Goal: Navigation & Orientation: Understand site structure

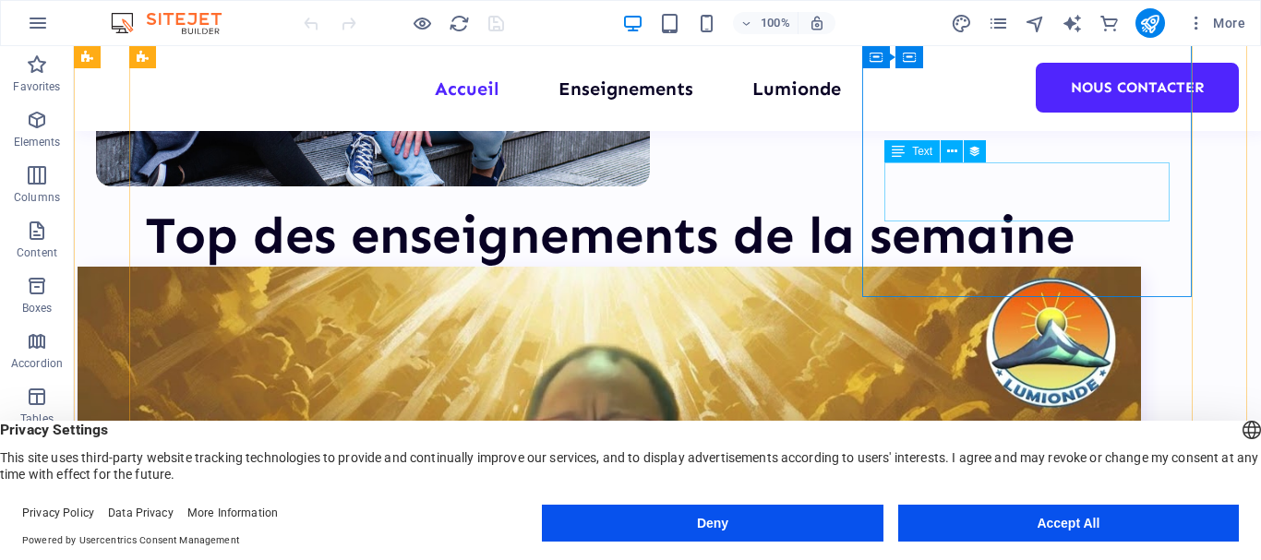
scroll to position [687, 0]
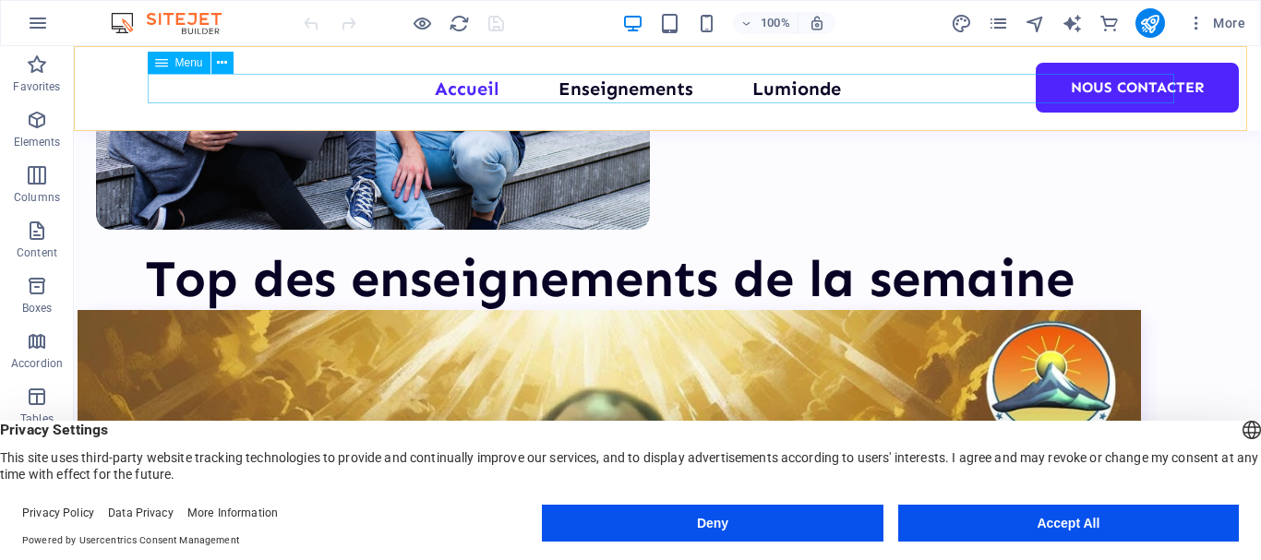
click at [616, 91] on nav "Accueil Enseignements Lumionde Nous contacter" at bounding box center [667, 89] width 1026 height 30
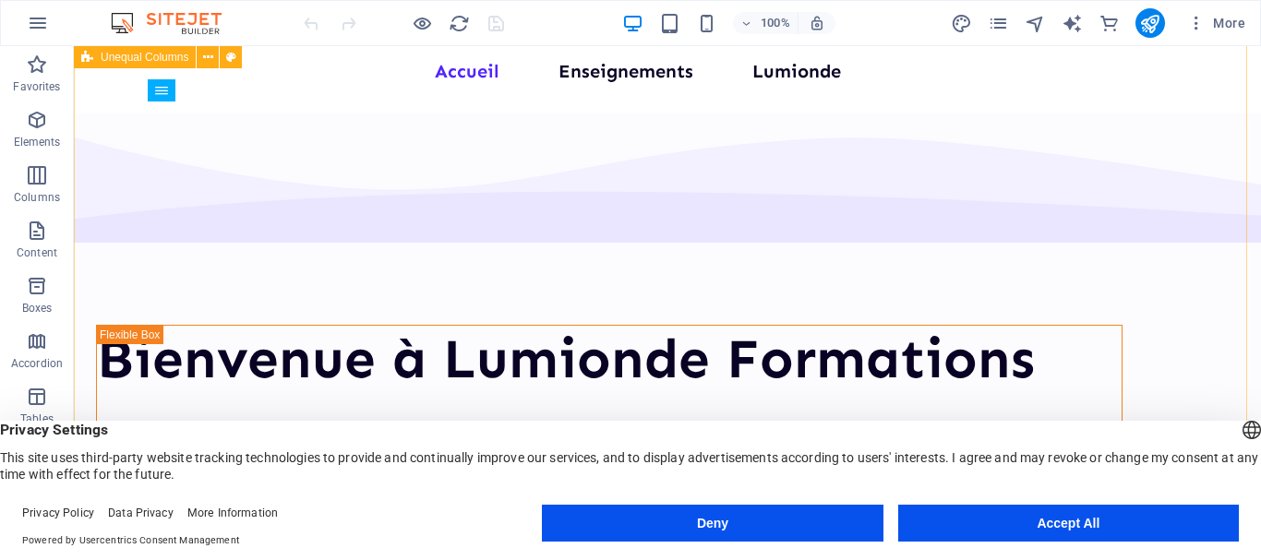
scroll to position [0, 0]
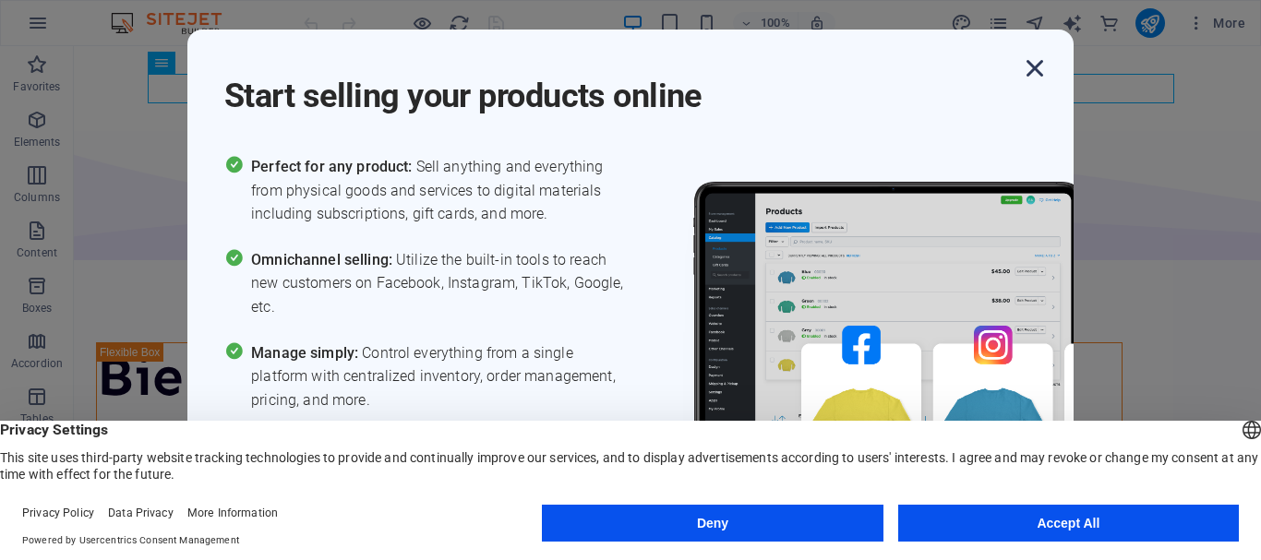
click at [1039, 66] on icon "button" at bounding box center [1034, 68] width 33 height 33
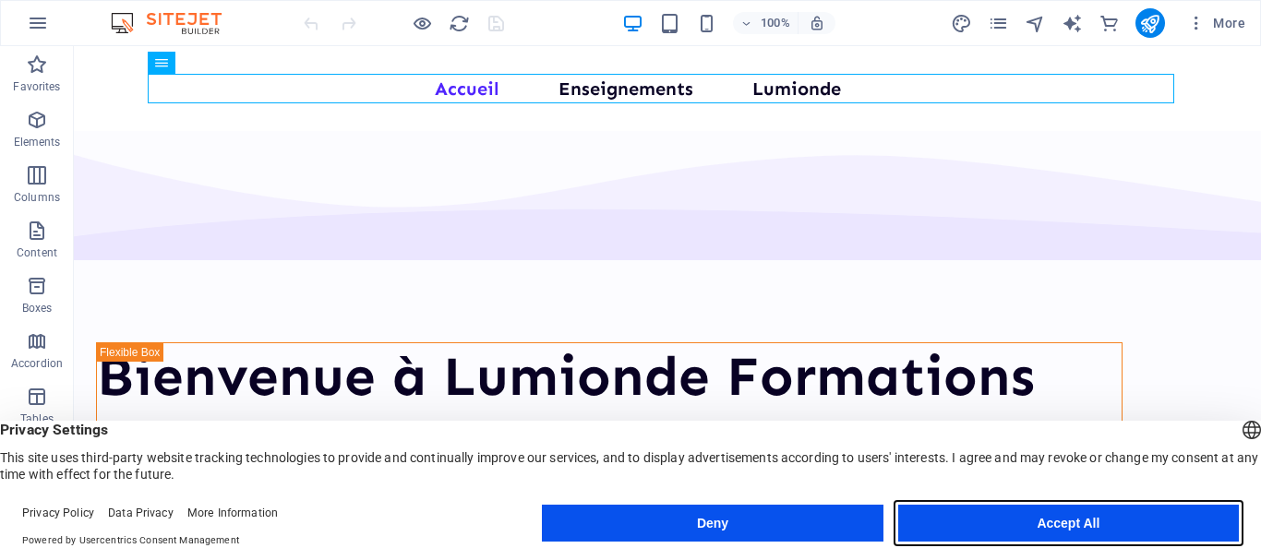
click at [1179, 531] on button "Accept All" at bounding box center [1068, 523] width 341 height 37
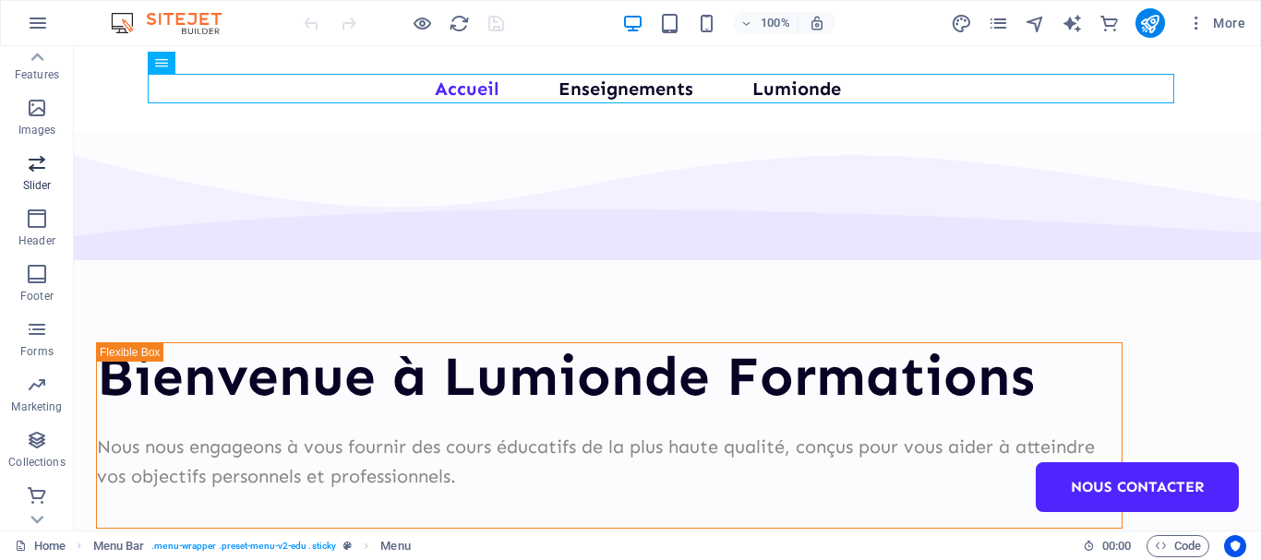
scroll to position [401, 0]
click at [34, 392] on icon "button" at bounding box center [37, 383] width 22 height 22
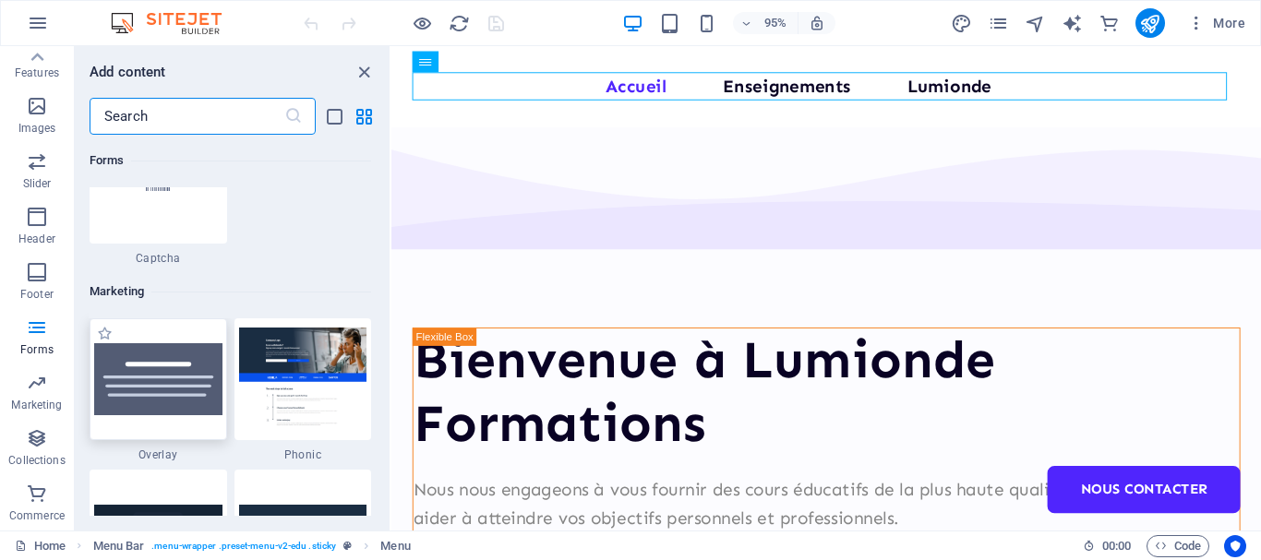
scroll to position [14940, 0]
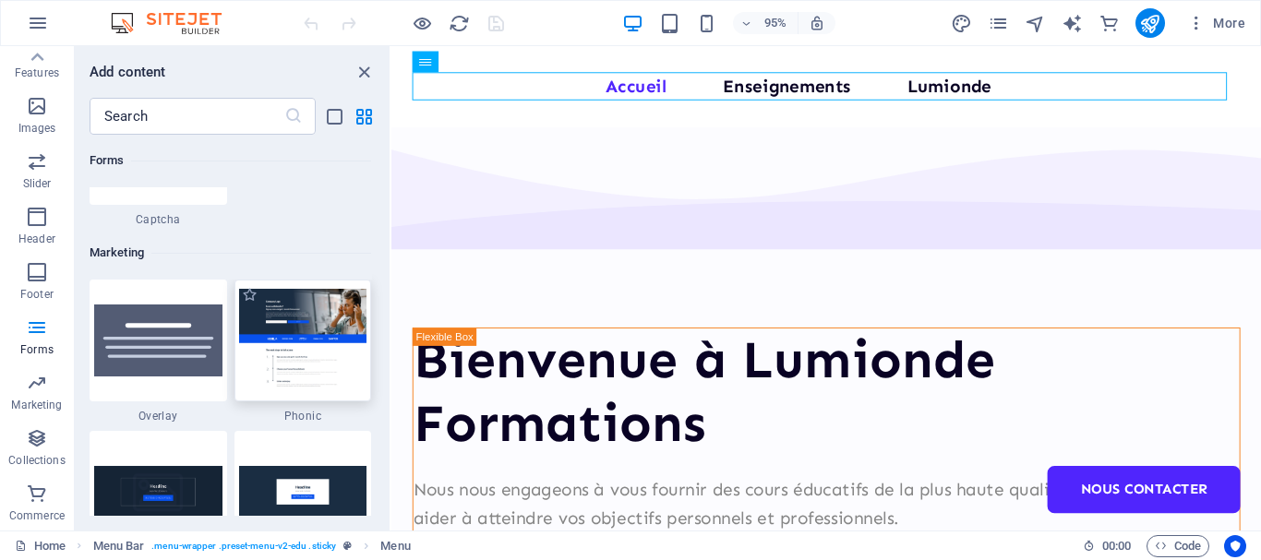
click at [294, 326] on img at bounding box center [303, 340] width 128 height 102
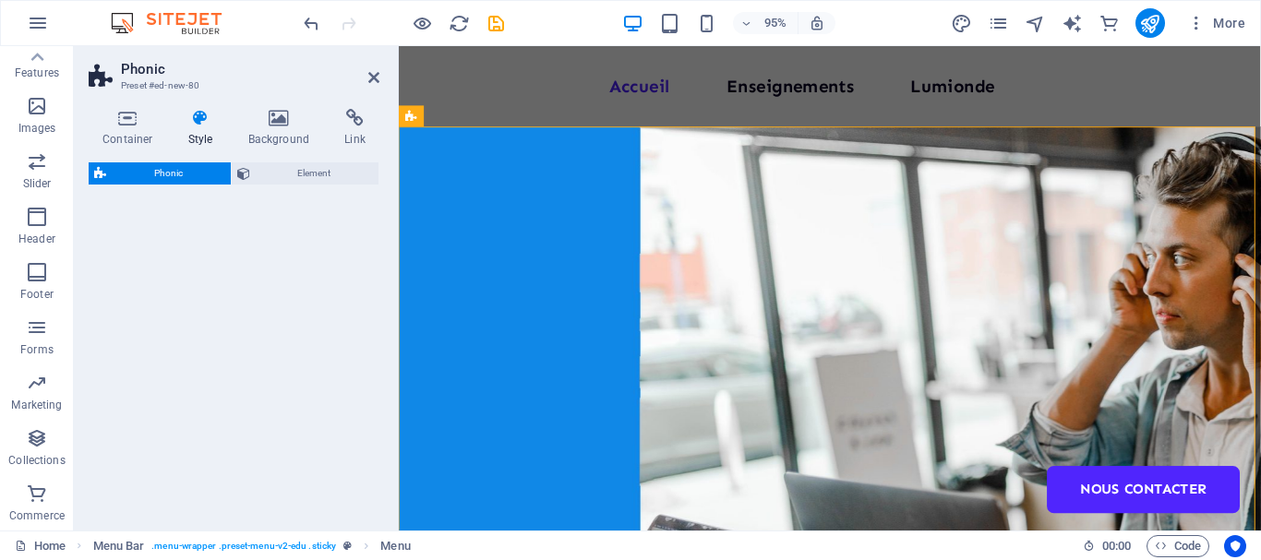
select select "%"
select select "rem"
select select "px"
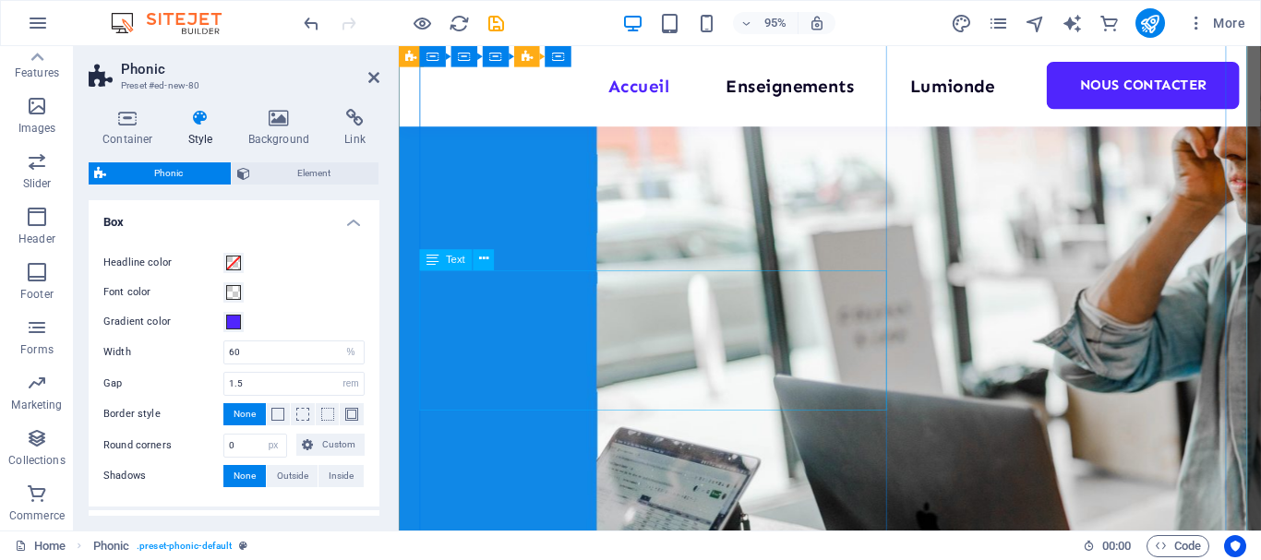
scroll to position [0, 0]
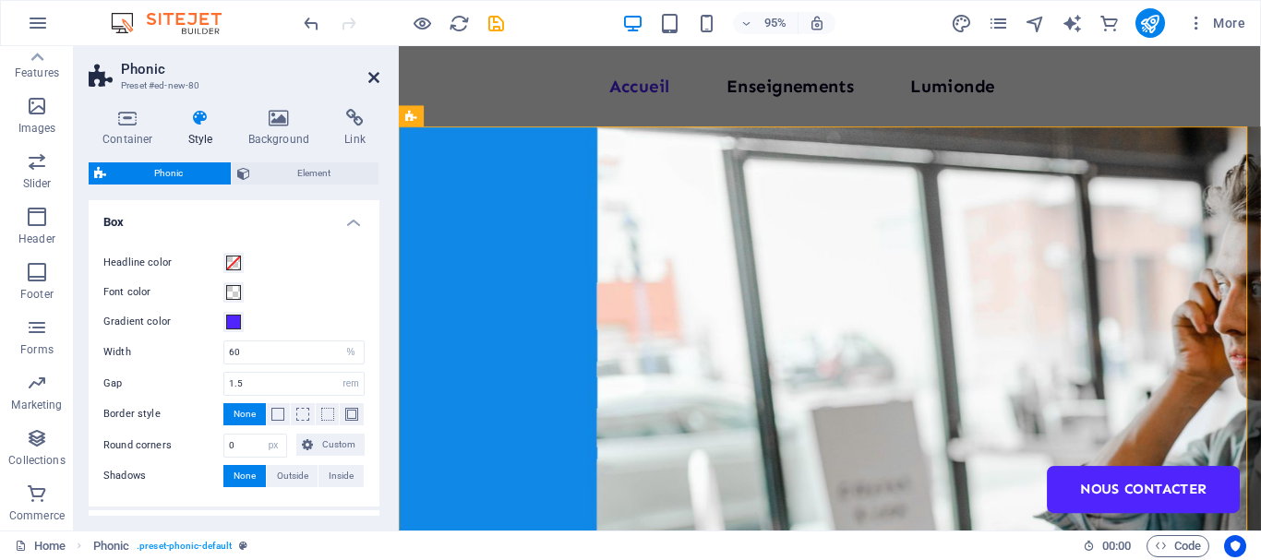
click at [376, 78] on icon at bounding box center [373, 77] width 11 height 15
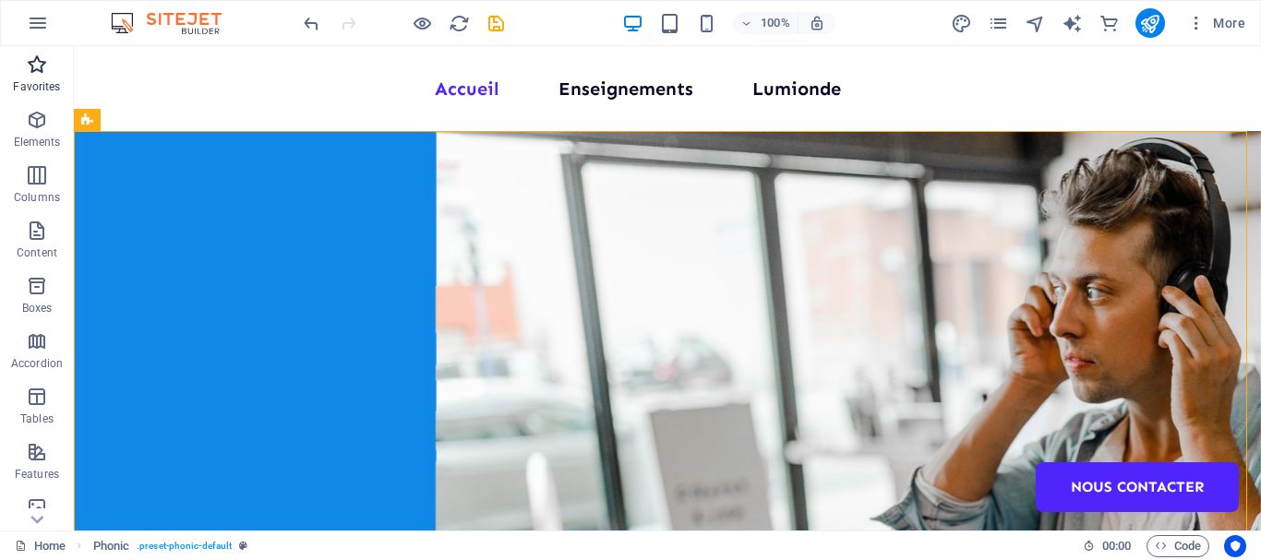
click at [26, 62] on icon "button" at bounding box center [37, 65] width 22 height 22
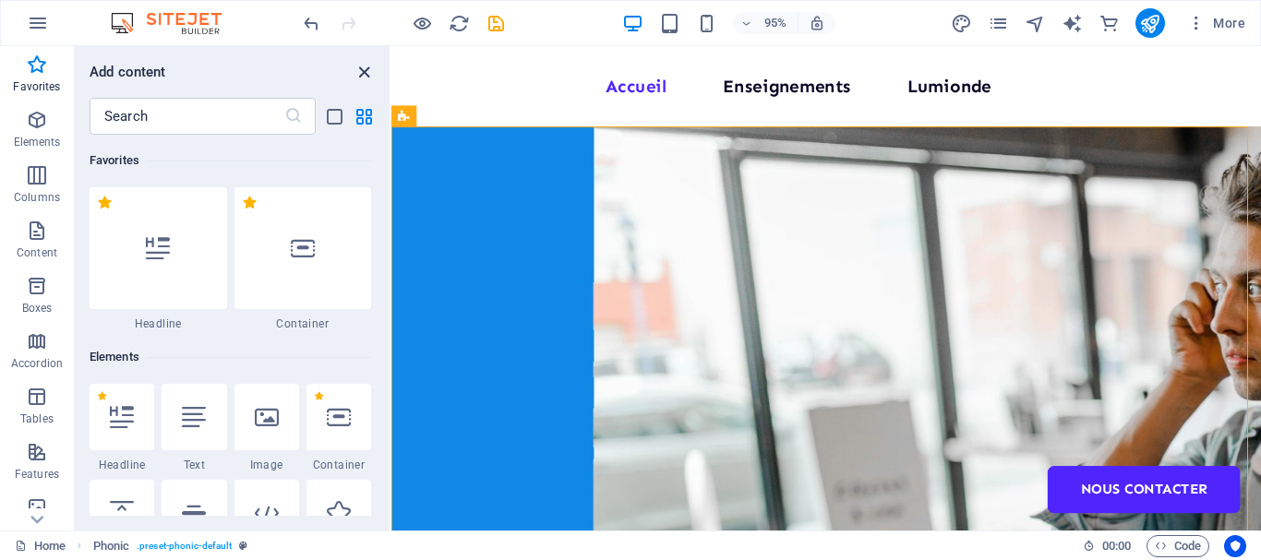
click at [359, 70] on icon "close panel" at bounding box center [363, 72] width 21 height 21
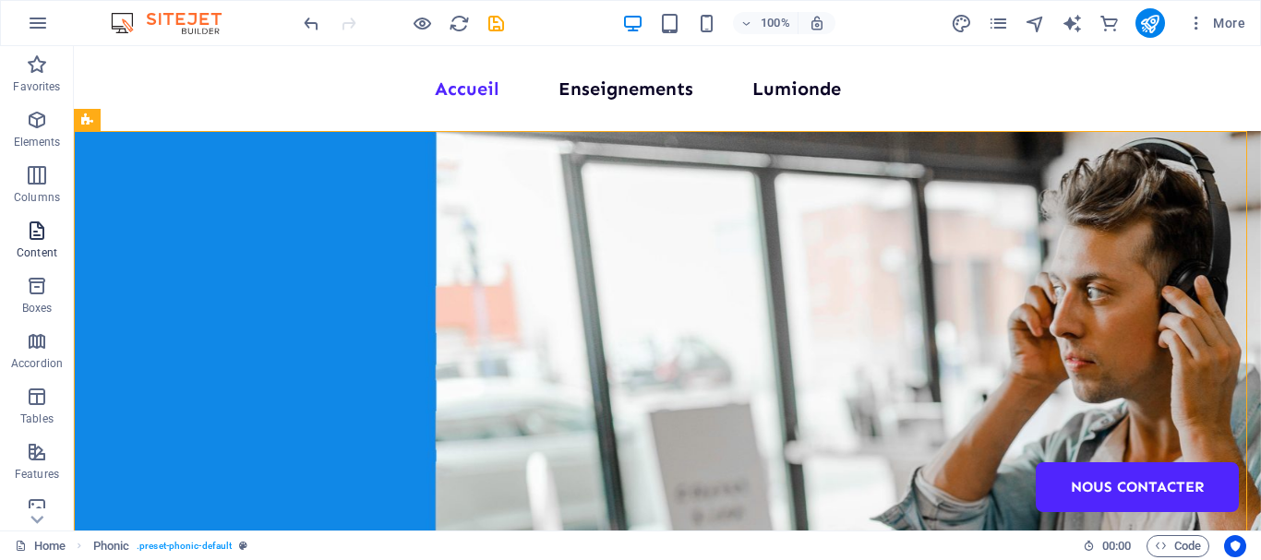
click at [27, 236] on icon "button" at bounding box center [37, 231] width 22 height 22
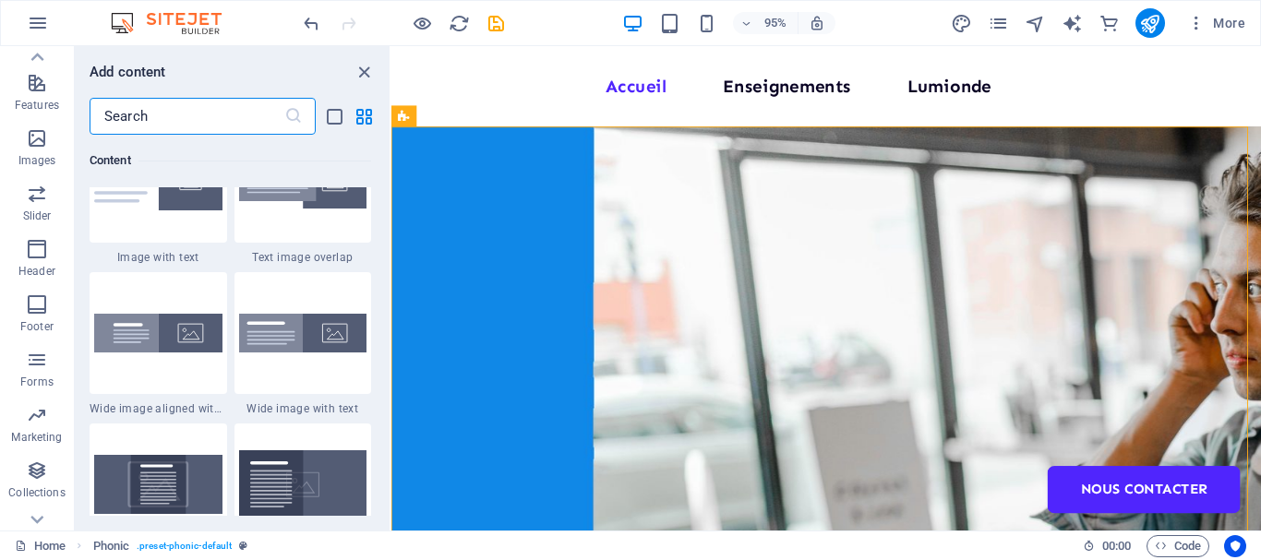
scroll to position [401, 0]
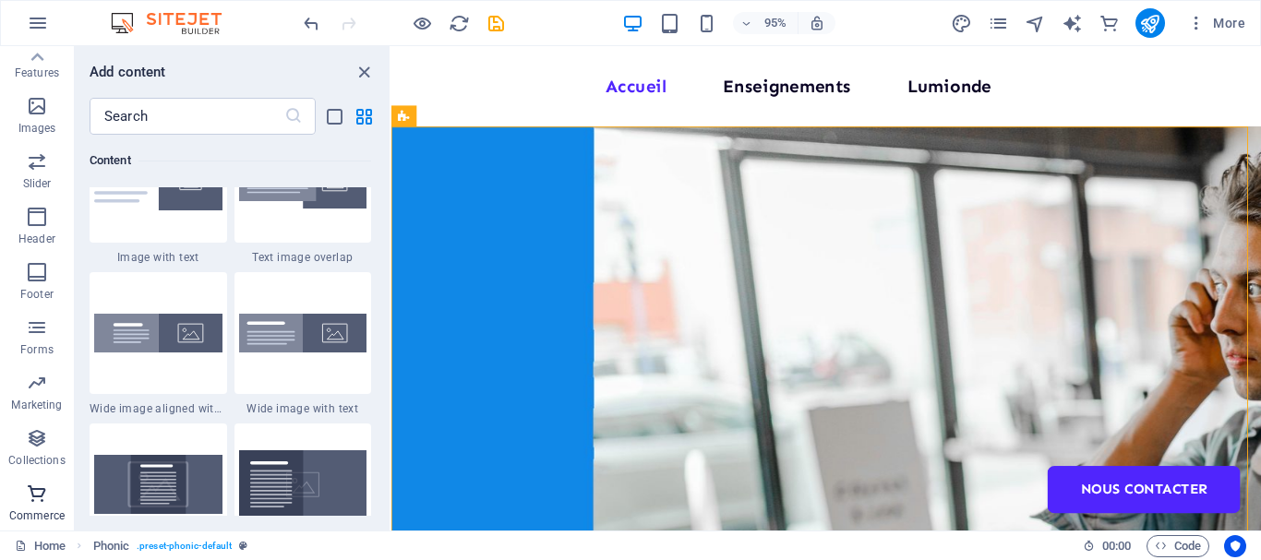
click at [43, 490] on icon "button" at bounding box center [37, 494] width 22 height 22
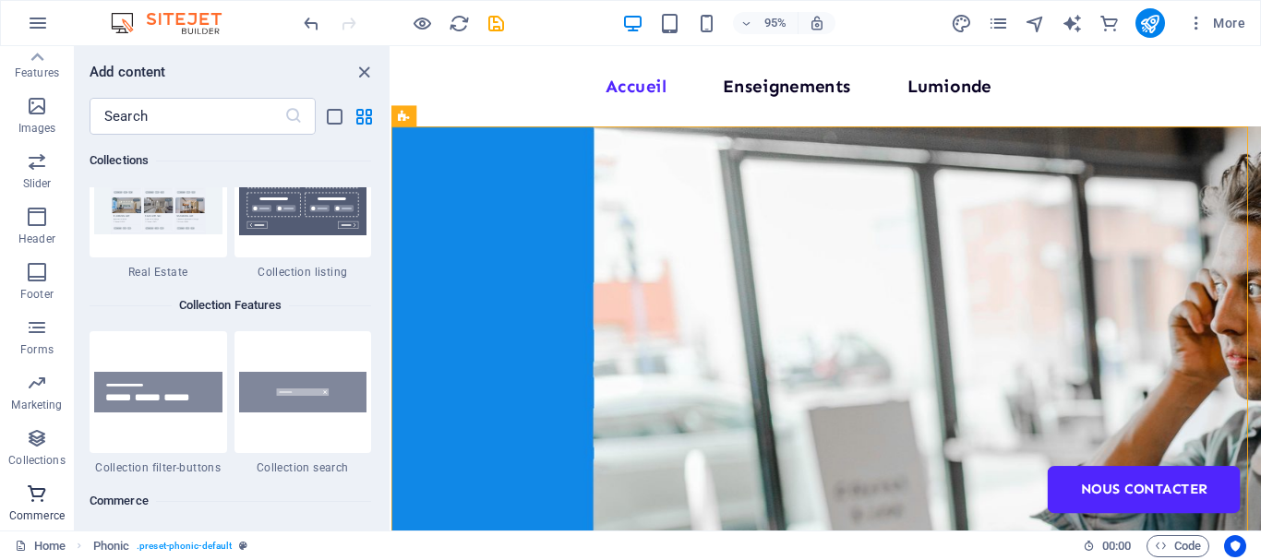
scroll to position [17784, 0]
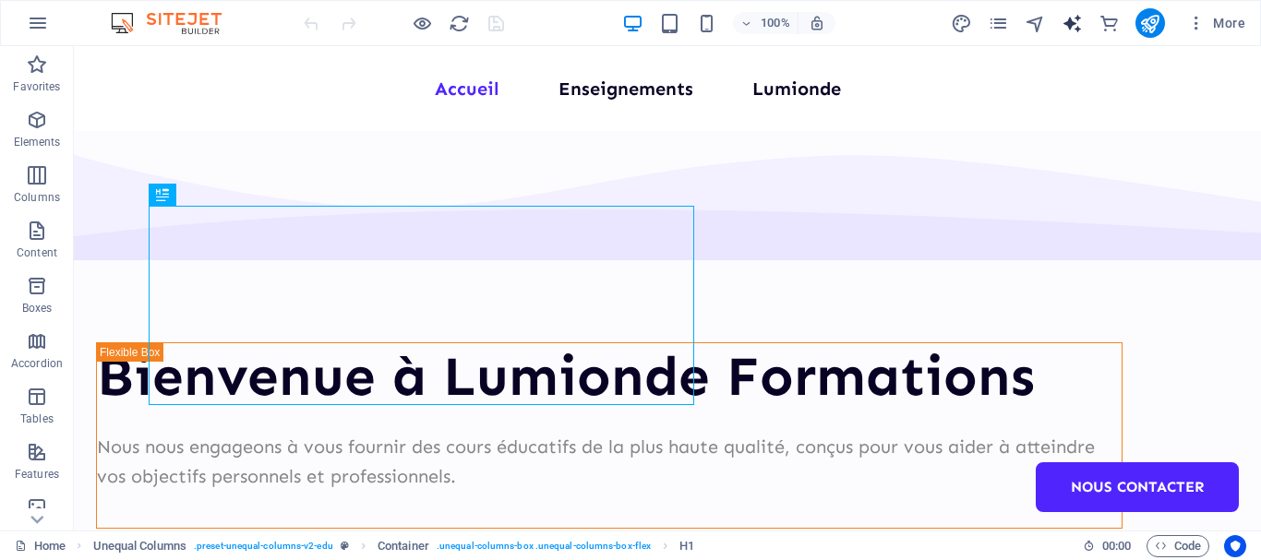
click at [1083, 23] on span "text_generator" at bounding box center [1072, 23] width 22 height 21
select select "English"
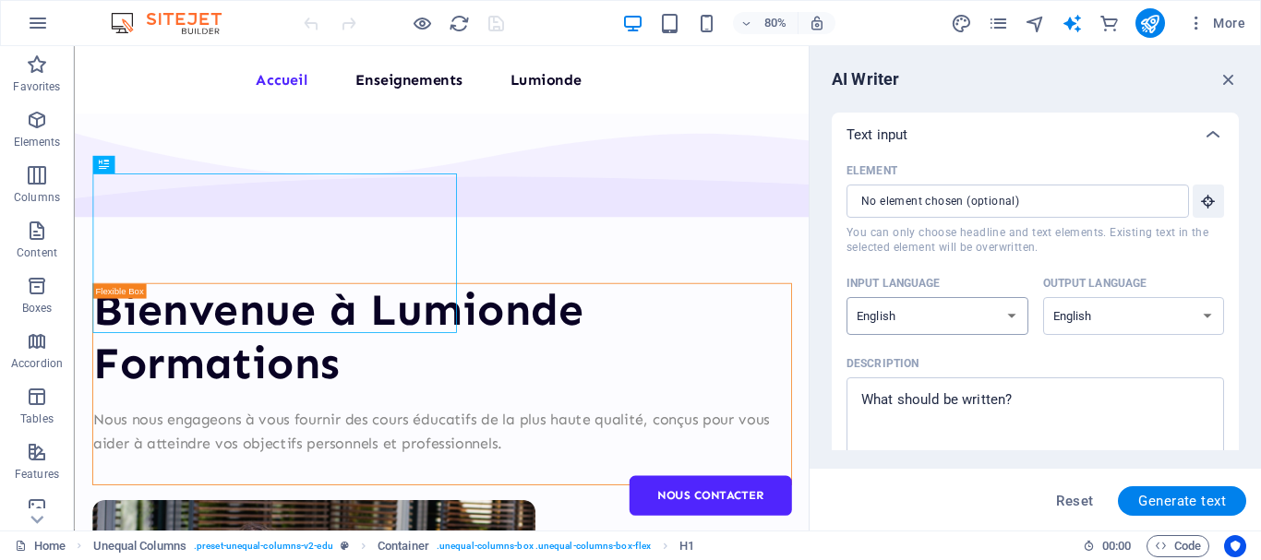
click at [1023, 312] on select "Albanian Arabic Armenian Awadhi Azerbaijani Bashkir Basque Belarusian Bengali B…" at bounding box center [937, 316] width 182 height 38
click at [1088, 86] on div "AI Writer" at bounding box center [1034, 79] width 407 height 22
click at [1228, 82] on icon "button" at bounding box center [1228, 79] width 20 height 20
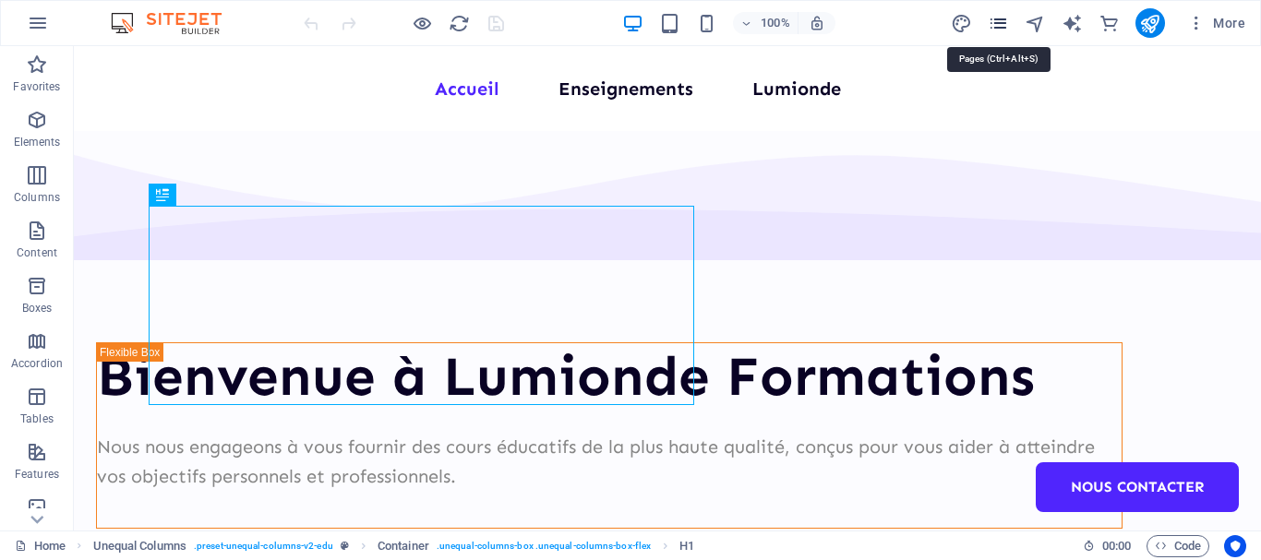
click at [1004, 26] on icon "pages" at bounding box center [997, 23] width 21 height 21
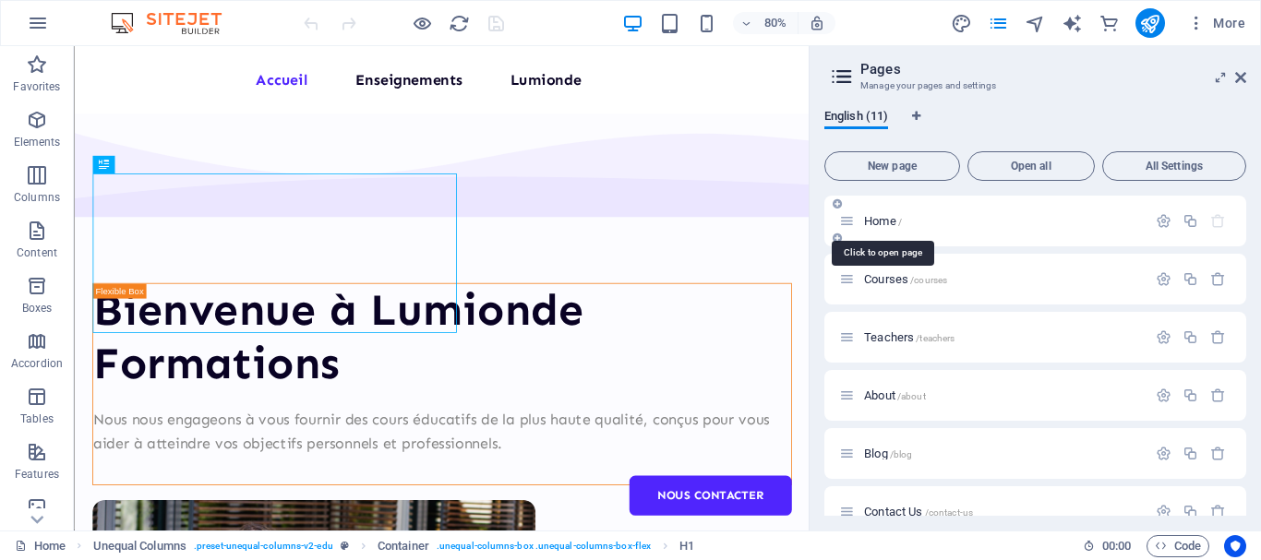
click at [886, 221] on span "Home /" at bounding box center [883, 221] width 38 height 14
click at [883, 224] on span "Home /" at bounding box center [883, 221] width 38 height 14
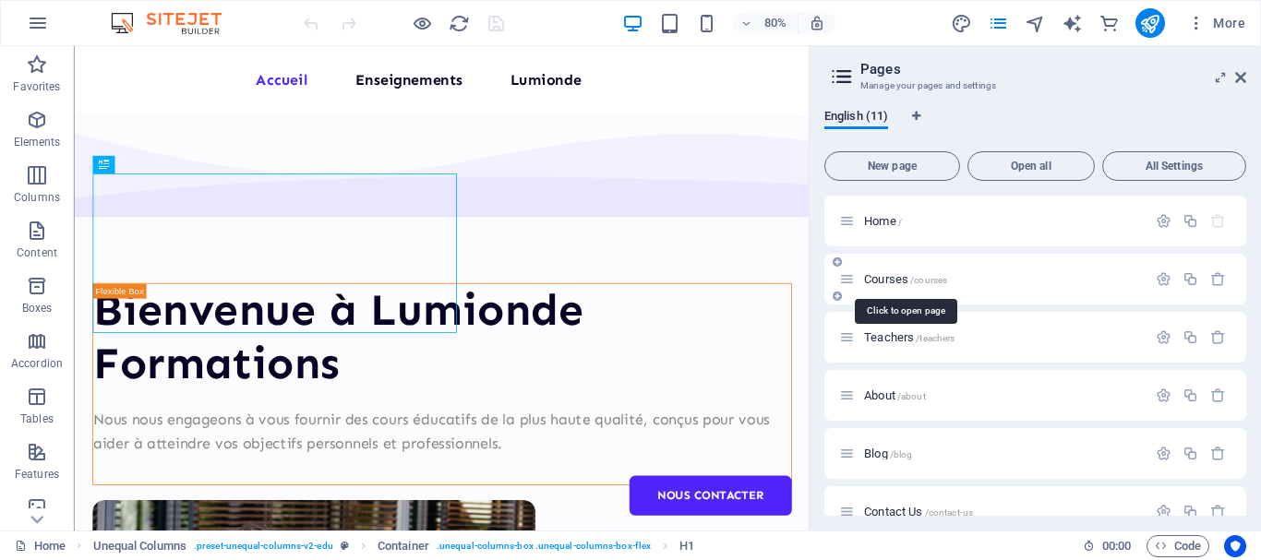
click at [885, 276] on span "Courses /courses" at bounding box center [905, 279] width 83 height 14
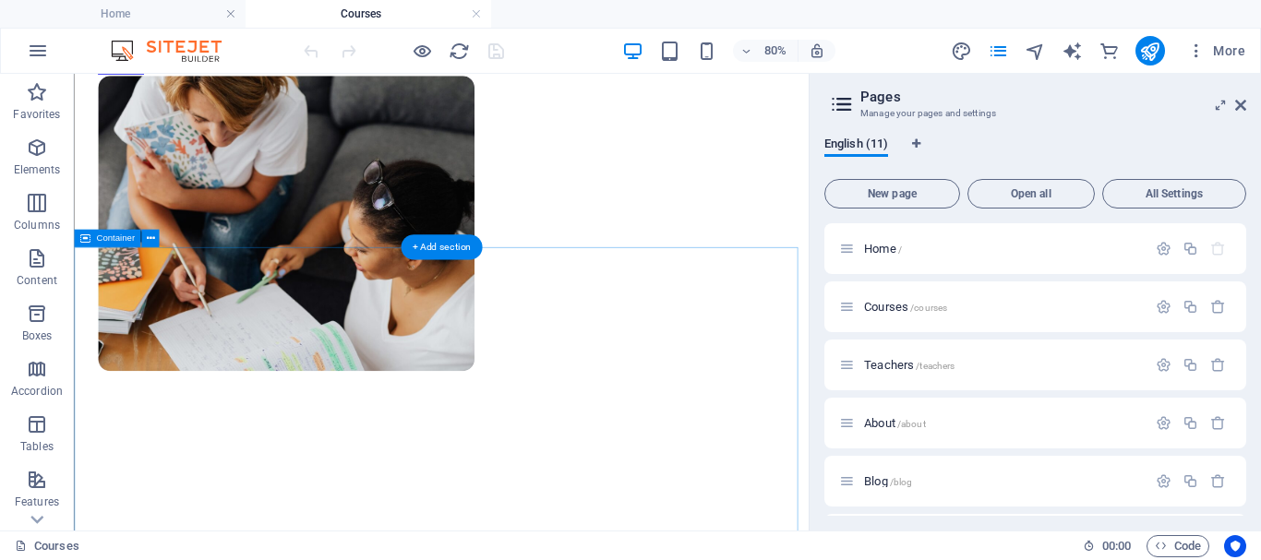
scroll to position [680, 0]
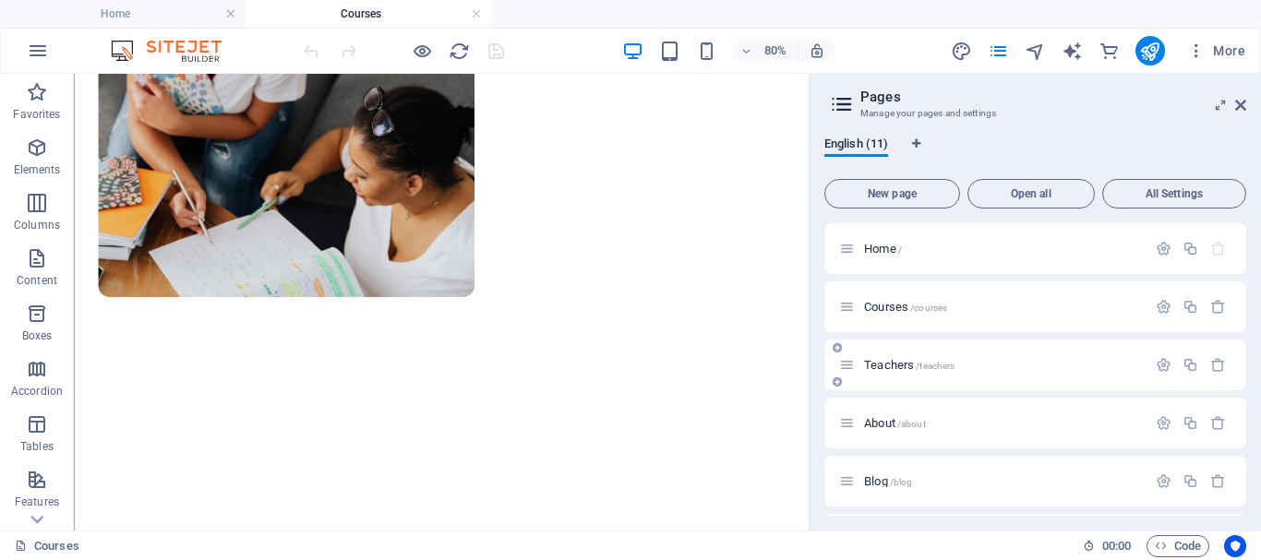
click at [873, 362] on span "Teachers /teachers" at bounding box center [909, 365] width 90 height 14
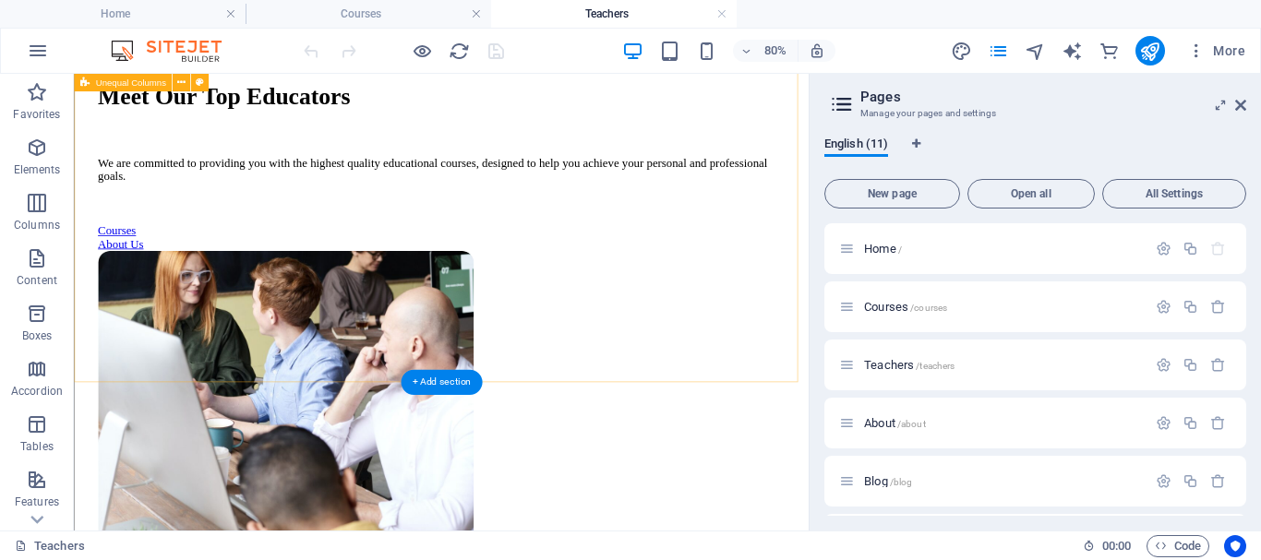
scroll to position [0, 0]
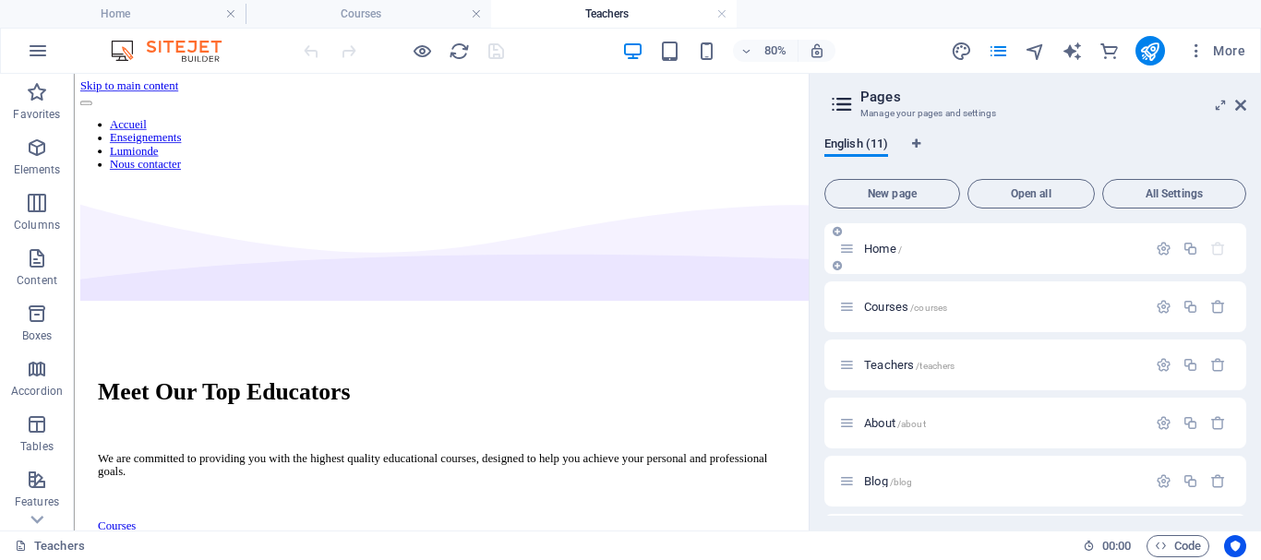
click at [887, 248] on span "Home /" at bounding box center [883, 249] width 38 height 14
